Goal: Information Seeking & Learning: Find specific fact

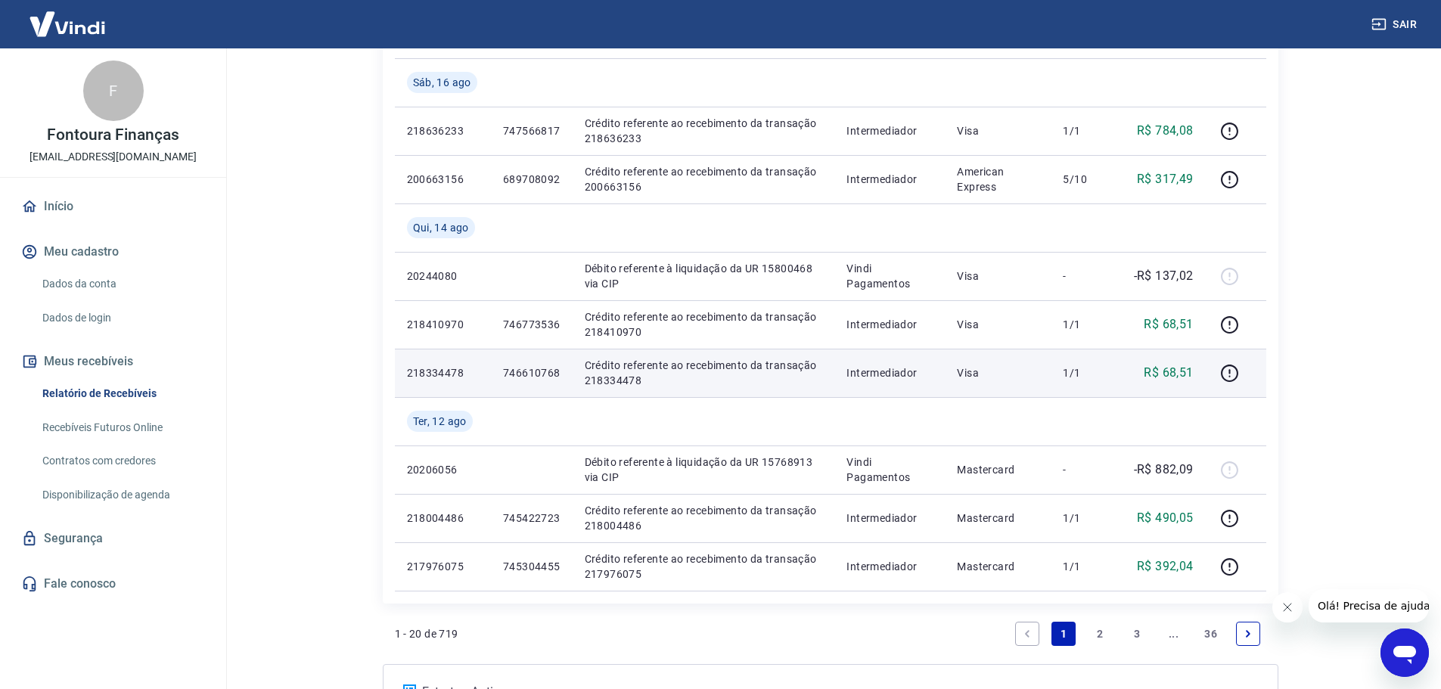
scroll to position [977, 0]
click at [410, 374] on p "218334478" at bounding box center [443, 373] width 72 height 15
click at [415, 371] on p "218334478" at bounding box center [443, 373] width 72 height 15
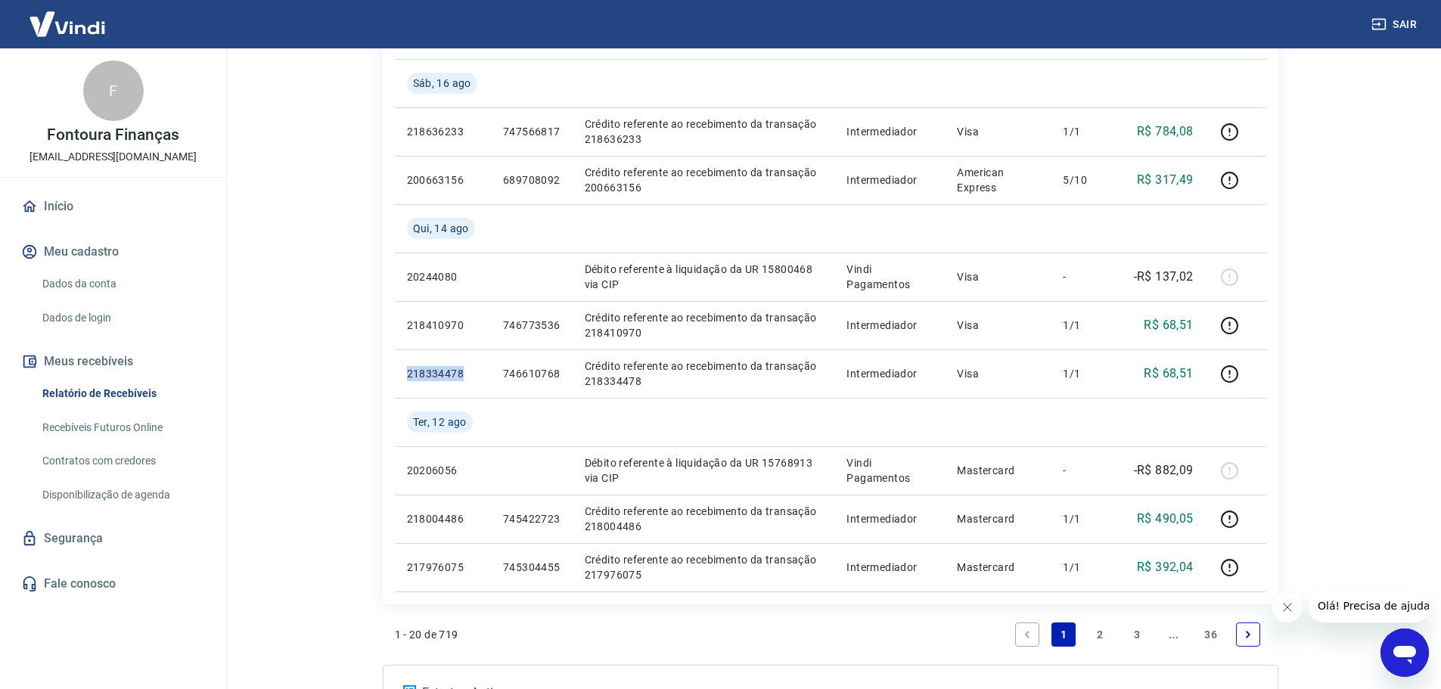
copy p "218334478"
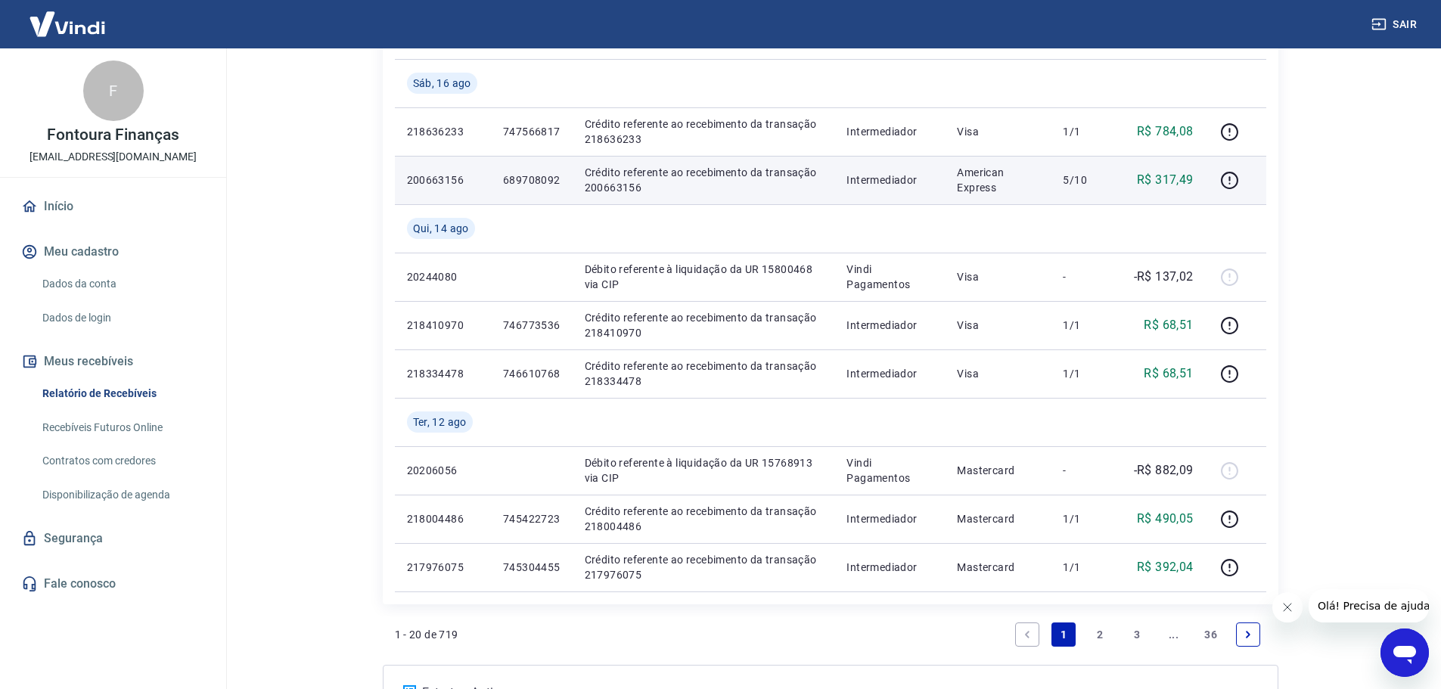
click at [453, 182] on p "200663156" at bounding box center [443, 179] width 72 height 15
copy p "200663156"
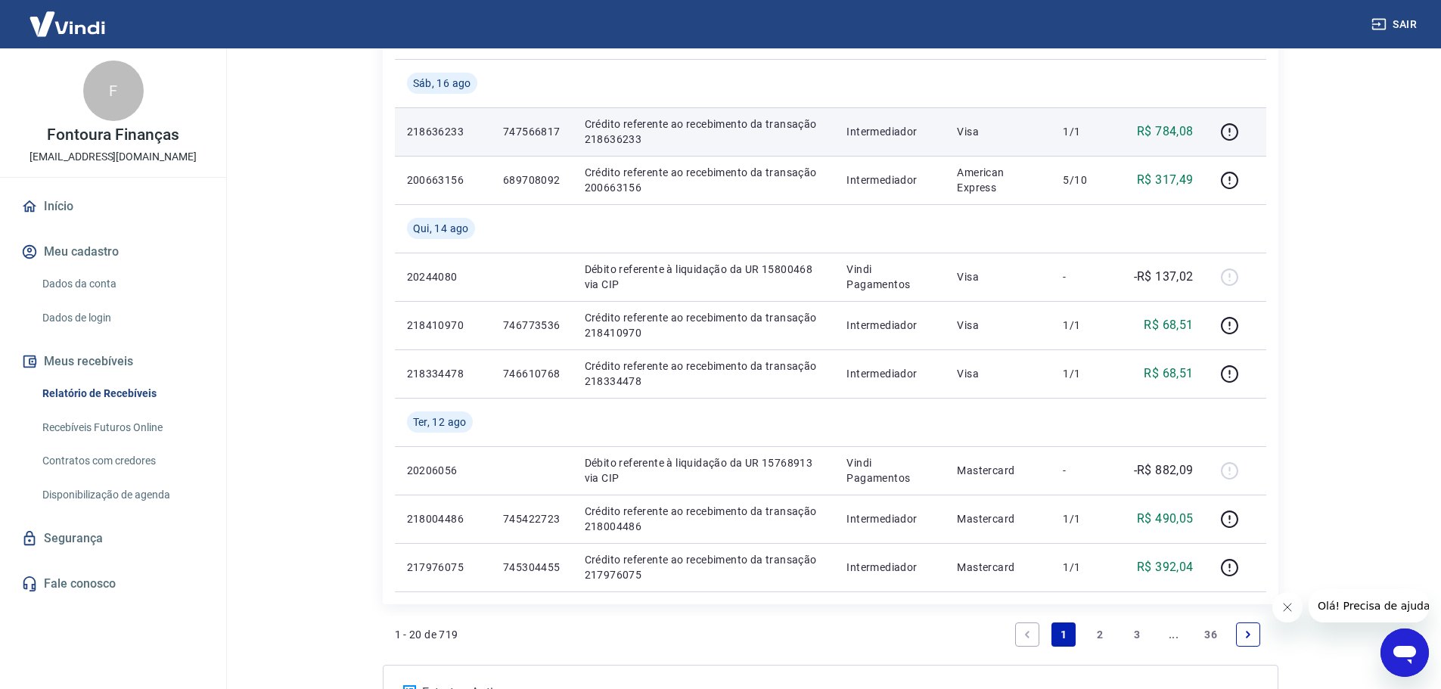
click at [446, 123] on td "218636233" at bounding box center [443, 131] width 96 height 48
copy p "218636233"
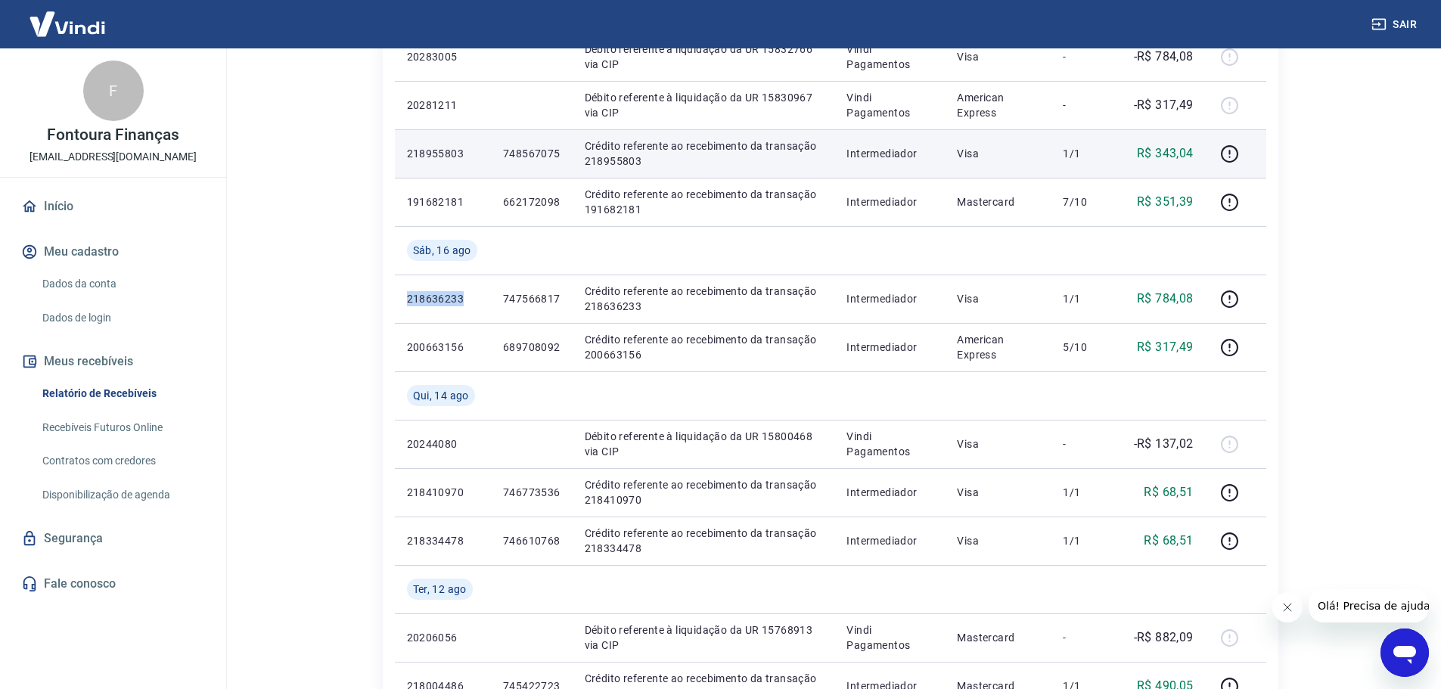
scroll to position [750, 0]
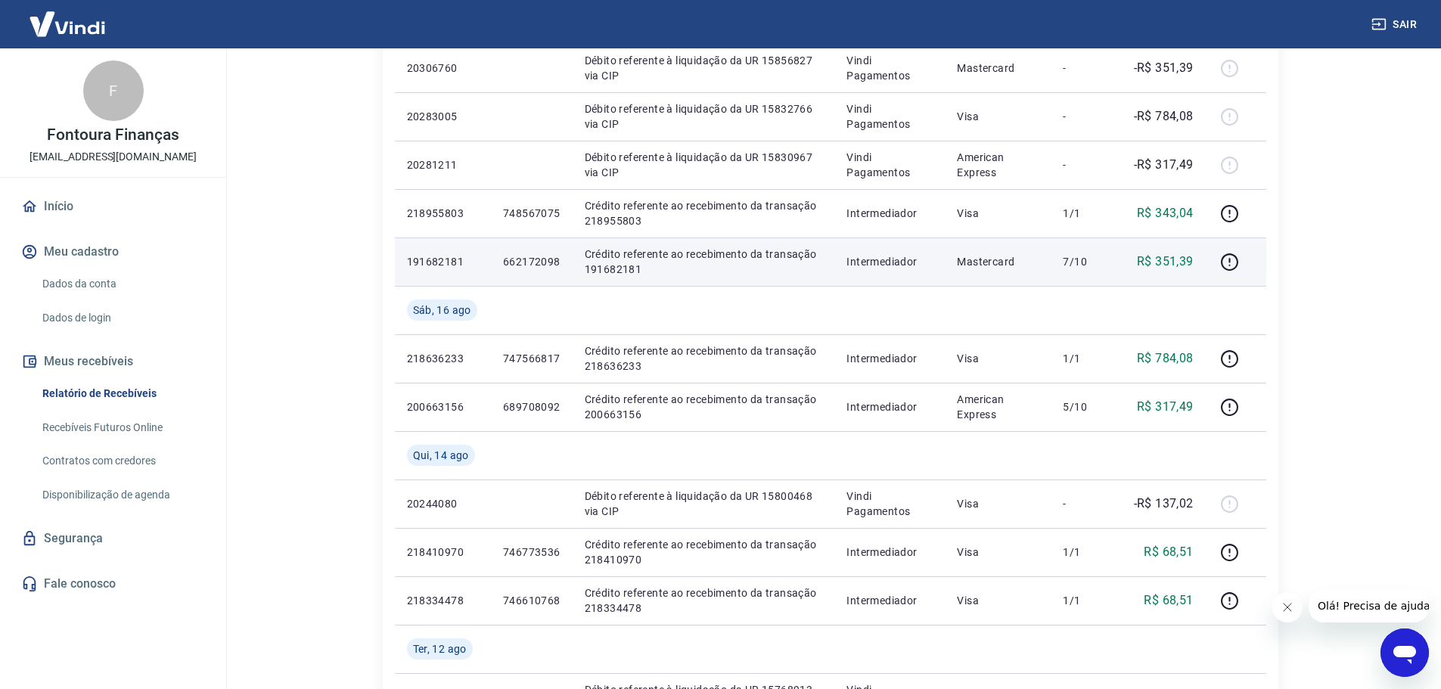
click at [446, 260] on p "191682181" at bounding box center [443, 261] width 72 height 15
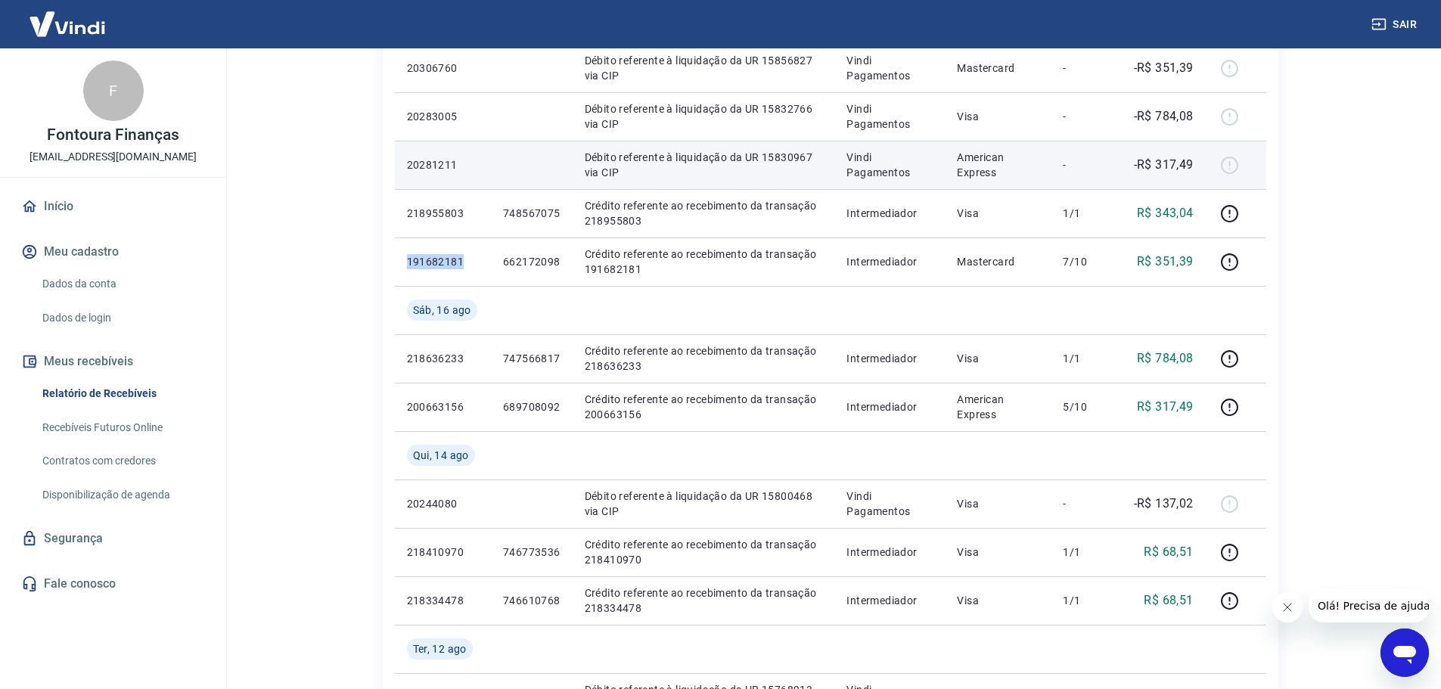
copy p "191682181"
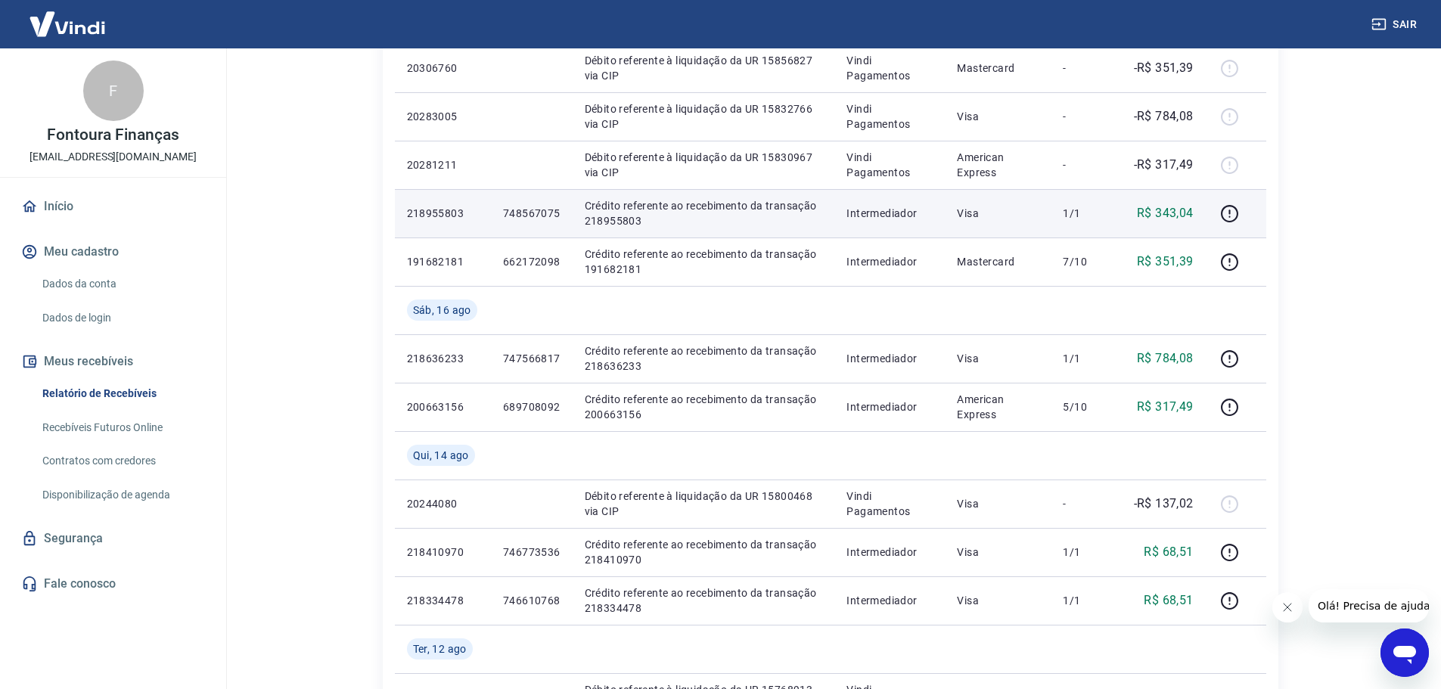
click at [452, 208] on p "218955803" at bounding box center [443, 213] width 72 height 15
copy p "218955803"
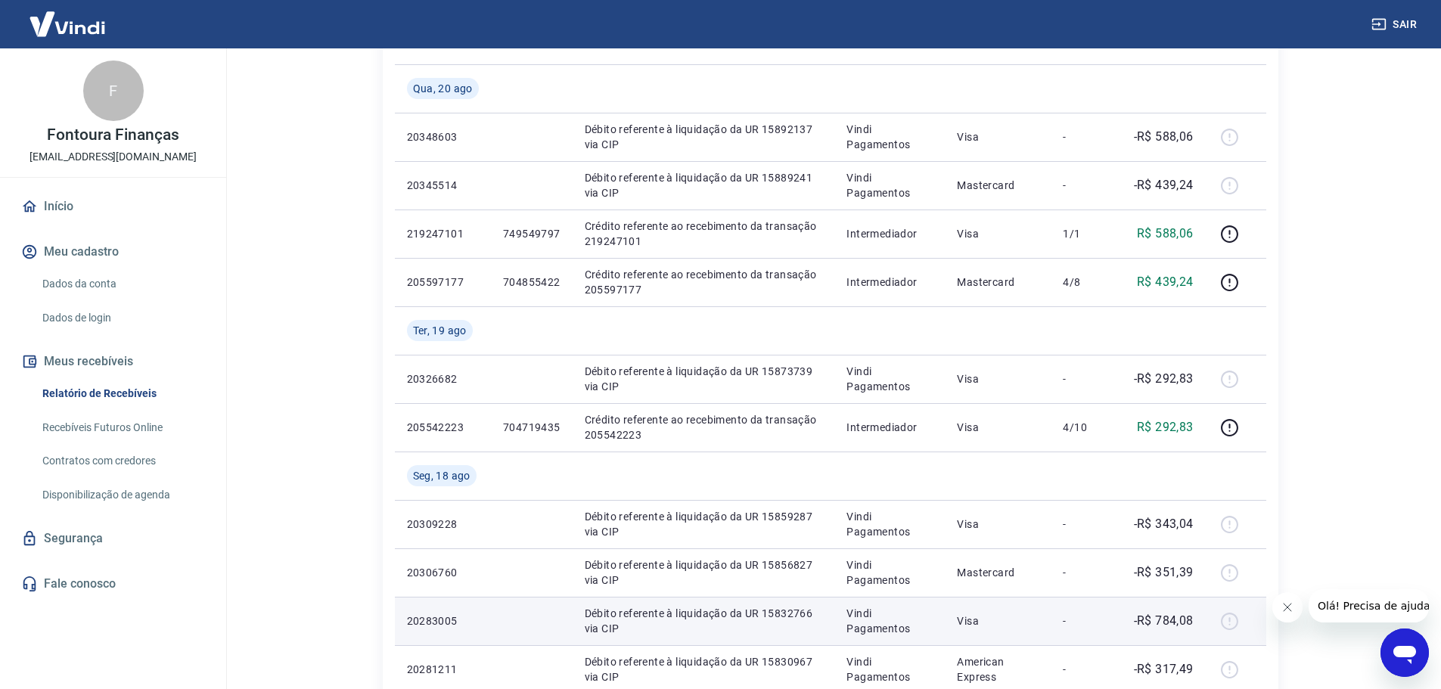
scroll to position [220, 0]
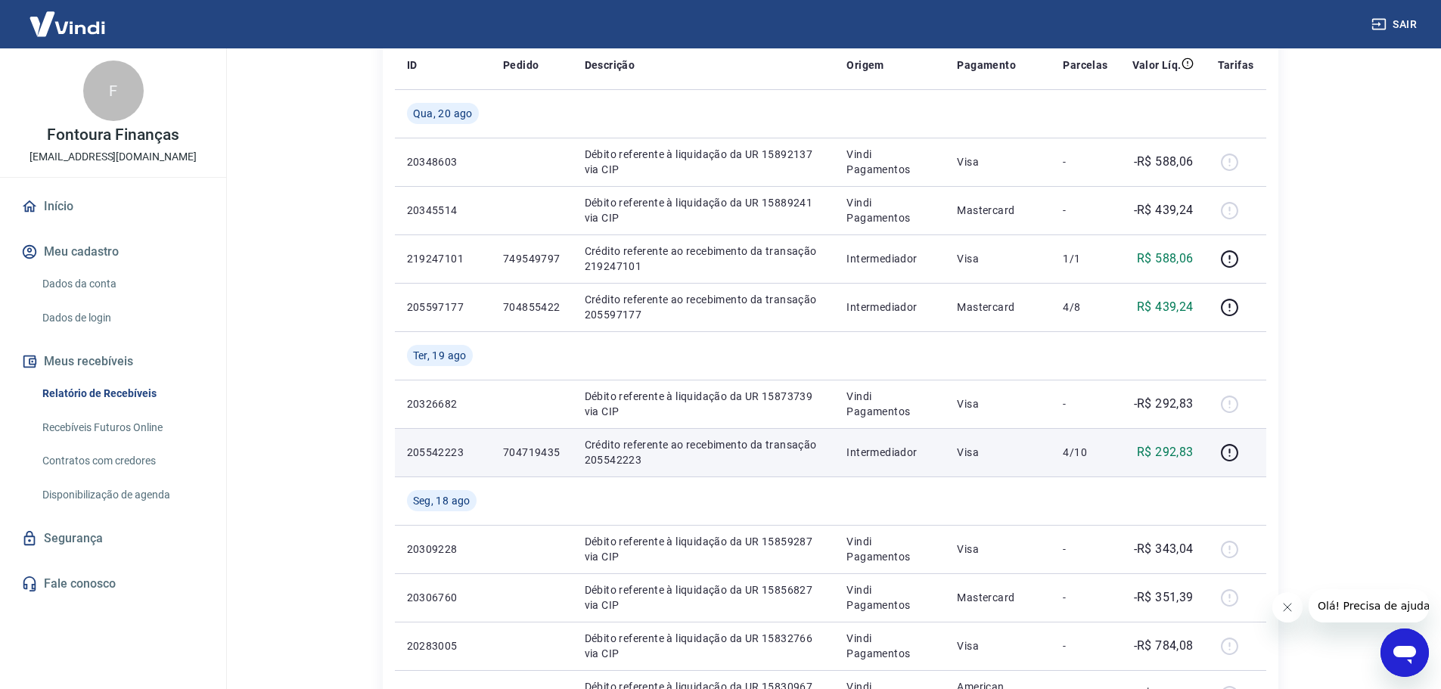
click at [435, 449] on p "205542223" at bounding box center [443, 452] width 72 height 15
copy p "205542223"
